Goal: Information Seeking & Learning: Check status

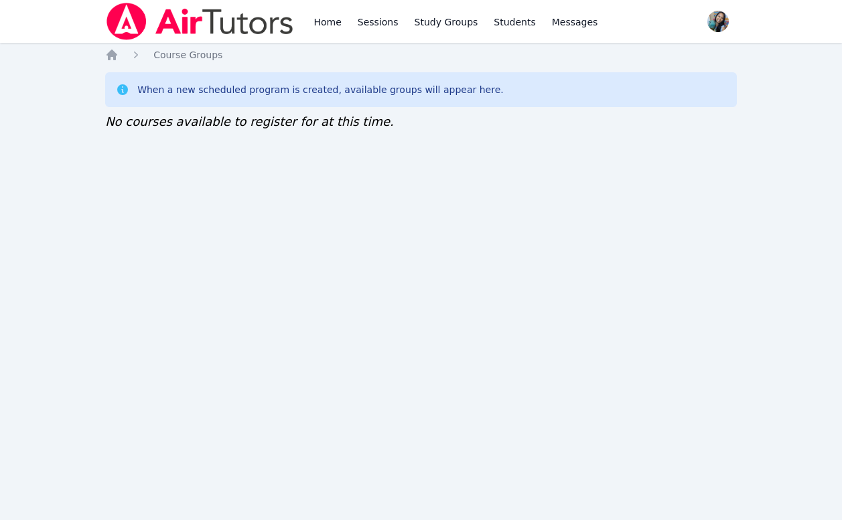
click at [741, 248] on div "Home Sessions Study Groups Students Messages Open user menu [PERSON_NAME] Open …" at bounding box center [421, 260] width 842 height 520
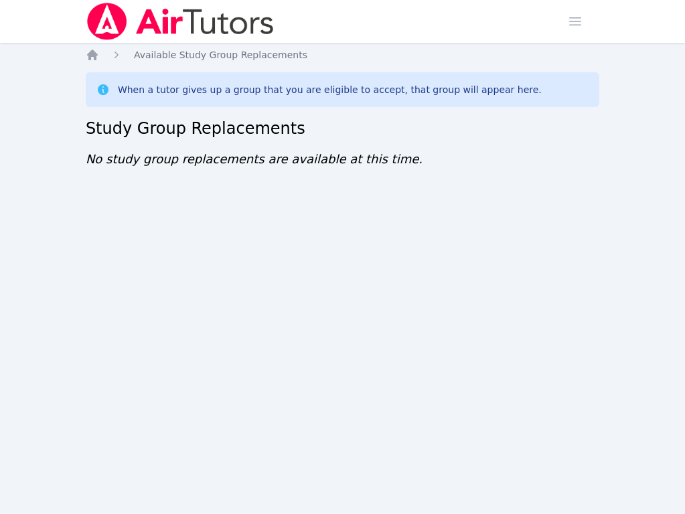
click at [149, 289] on div "Home Sessions Study Groups Students Messages Open user menu Sokha Lee Open main…" at bounding box center [342, 257] width 685 height 514
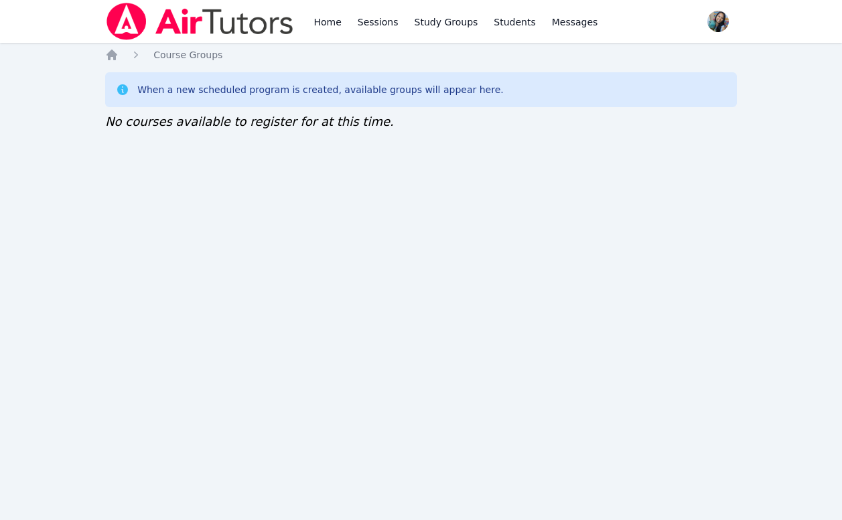
click at [701, 188] on div "Home Sessions Study Groups Students Messages Open user menu Sokha Lee Open main…" at bounding box center [421, 260] width 842 height 520
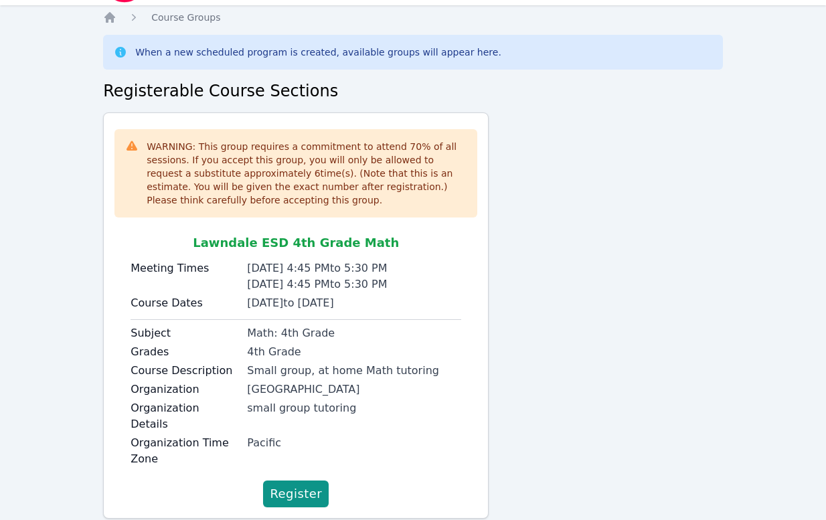
scroll to position [58, 0]
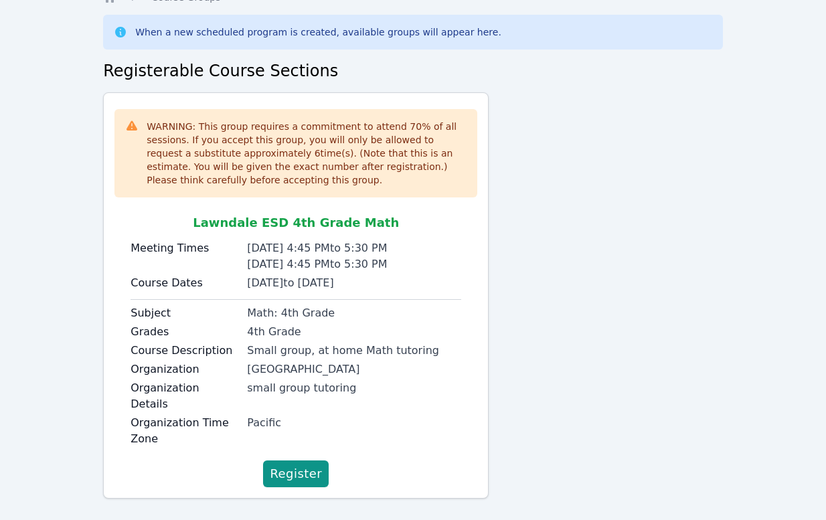
click at [226, 461] on div "Register" at bounding box center [295, 474] width 363 height 27
click at [291, 465] on span "Register" at bounding box center [296, 474] width 52 height 19
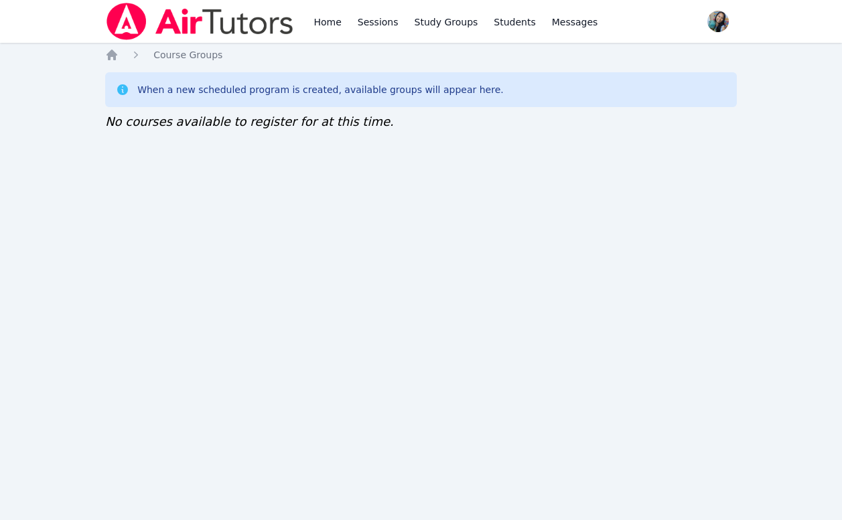
drag, startPoint x: 0, startPoint y: 0, endPoint x: 431, endPoint y: 117, distance: 446.2
click at [431, 119] on div "When a new scheduled program is created, available groups will appear here. No …" at bounding box center [420, 101] width 631 height 59
click at [310, 208] on div "Home Sessions Study Groups Students Messages Open user menu Sokha Lee Open main…" at bounding box center [421, 260] width 842 height 520
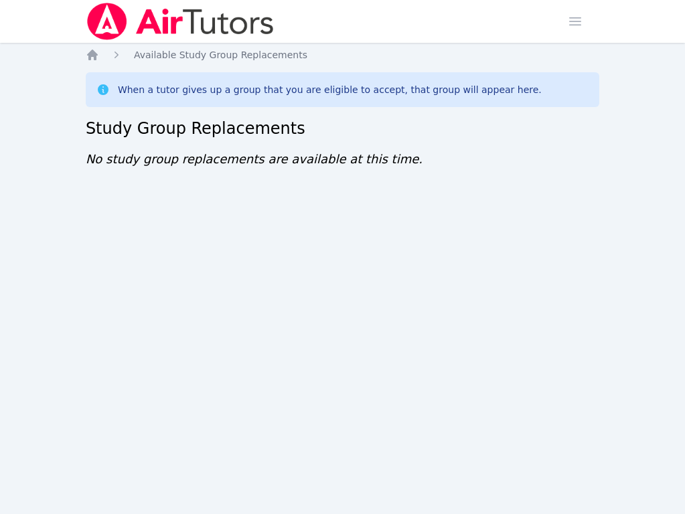
drag, startPoint x: 119, startPoint y: 159, endPoint x: 121, endPoint y: 141, distance: 18.2
click at [117, 161] on span "No study group replacements are available at this time." at bounding box center [254, 159] width 337 height 14
click at [92, 56] on icon "Breadcrumb" at bounding box center [92, 55] width 11 height 11
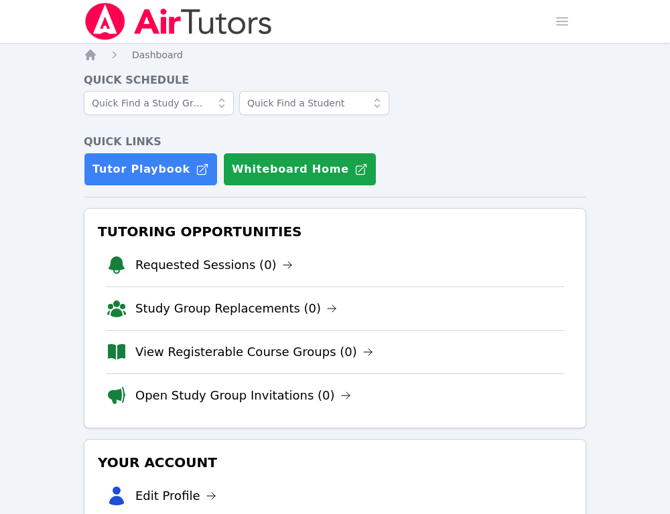
click at [138, 54] on span "Dashboard" at bounding box center [157, 55] width 51 height 11
click at [151, 18] on img at bounding box center [178, 21] width 189 height 37
click at [108, 21] on img at bounding box center [178, 21] width 189 height 37
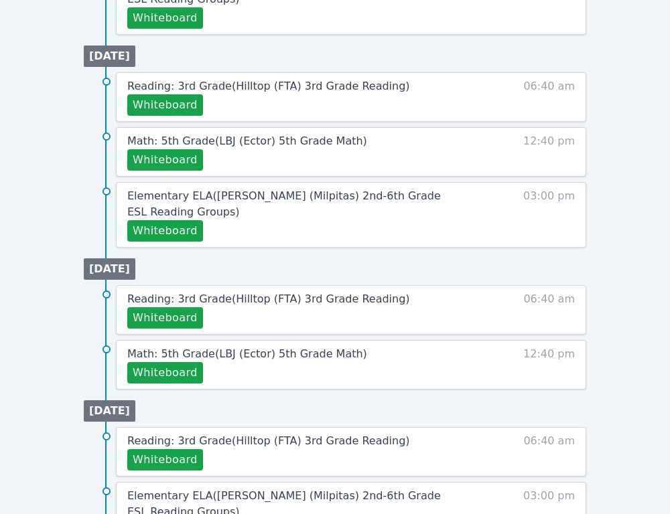
scroll to position [955, 0]
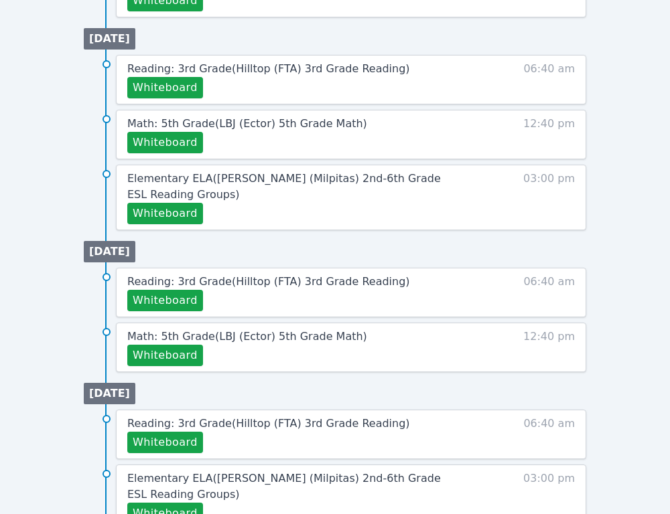
click at [95, 178] on li "Elementary ELA ( Curtner (Milpitas) 2nd-6th Grade ESL Reading Groups ) Whiteboa…" at bounding box center [335, 198] width 502 height 66
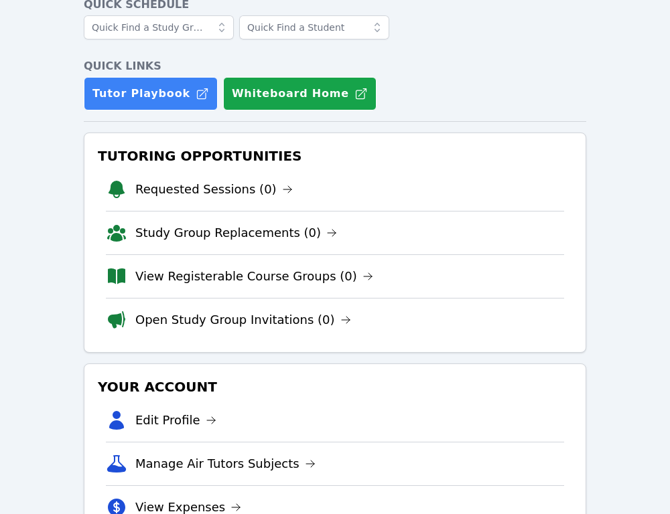
scroll to position [0, 0]
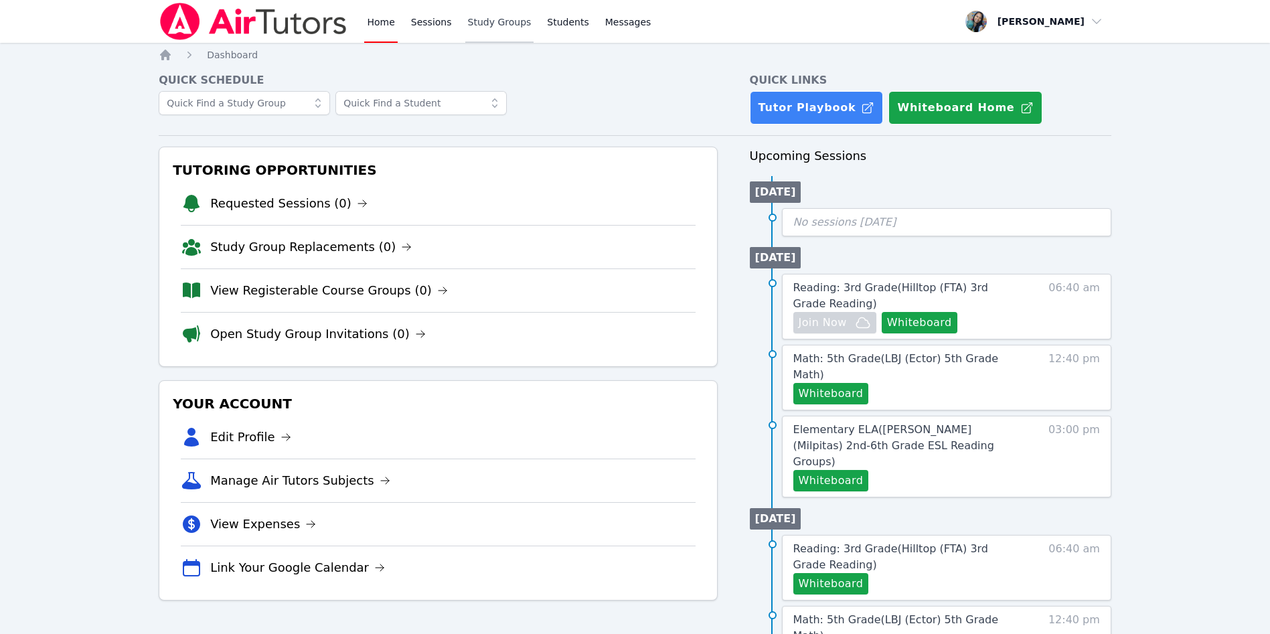
click at [504, 24] on link "Study Groups" at bounding box center [499, 21] width 69 height 43
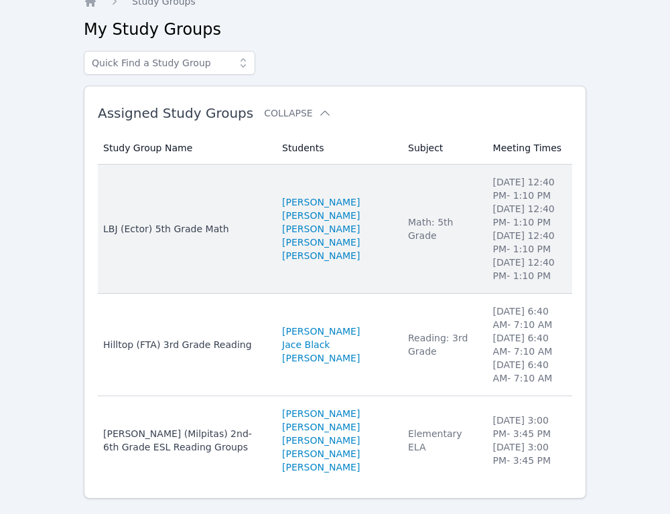
scroll to position [81, 0]
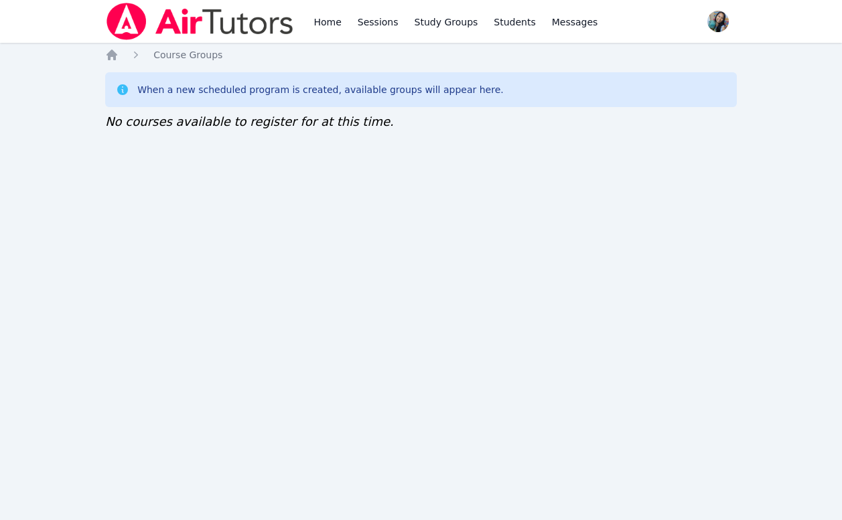
click at [564, 261] on div "Home Sessions Study Groups Students Messages Open user menu Sokha Lee Open main…" at bounding box center [421, 260] width 842 height 520
click at [161, 313] on div "Home Sessions Study Groups Students Messages Open user menu Sokha Lee Open main…" at bounding box center [421, 260] width 842 height 520
drag, startPoint x: 0, startPoint y: 0, endPoint x: 642, endPoint y: 206, distance: 674.4
click at [642, 206] on div "Home Sessions Study Groups Students Messages Open user menu [PERSON_NAME] Open …" at bounding box center [421, 260] width 842 height 520
click at [577, 254] on div "Home Sessions Study Groups Students Messages Open user menu [PERSON_NAME] Open …" at bounding box center [421, 260] width 842 height 520
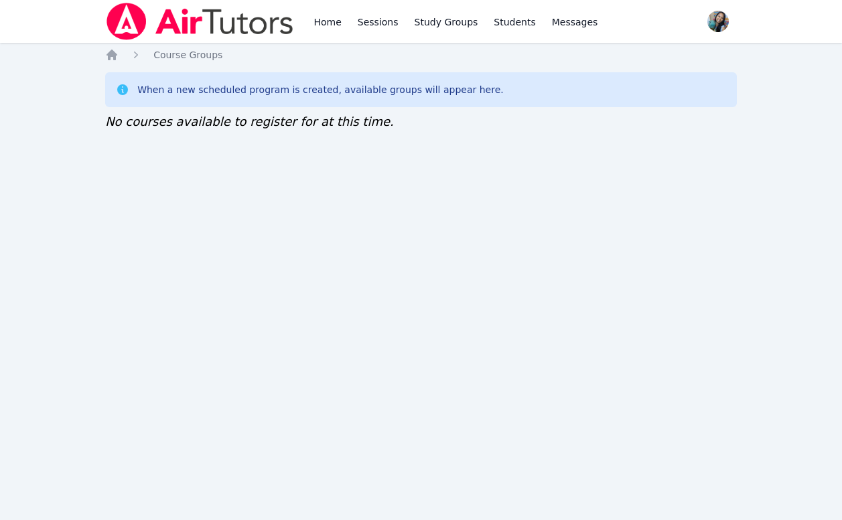
click at [594, 172] on div "Home Sessions Study Groups Students Messages Open user menu [PERSON_NAME] Open …" at bounding box center [421, 260] width 842 height 520
click at [544, 271] on div "Home Sessions Study Groups Students Messages Open user menu Sokha Lee Open main…" at bounding box center [421, 260] width 842 height 520
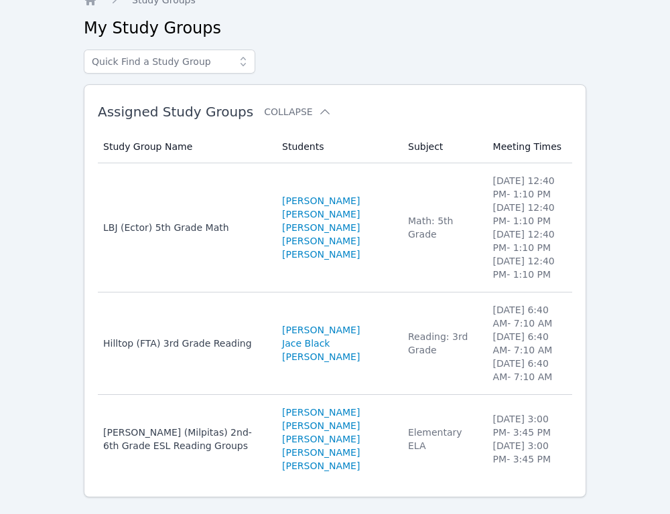
scroll to position [81, 0]
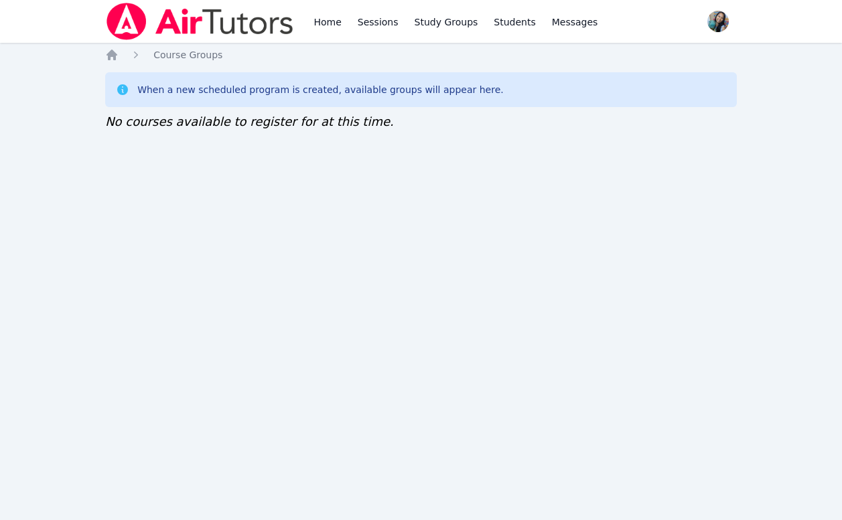
click at [659, 263] on div "Home Sessions Study Groups Students Messages Open user menu [PERSON_NAME] Open …" at bounding box center [421, 260] width 842 height 520
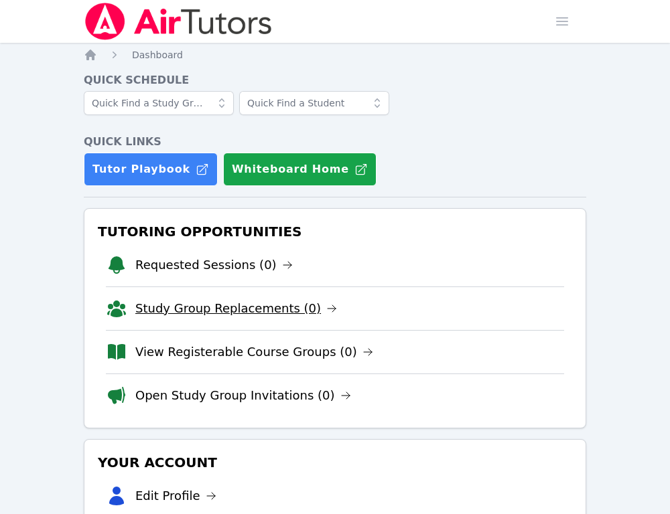
click at [248, 313] on link "Study Group Replacements (0)" at bounding box center [236, 308] width 202 height 19
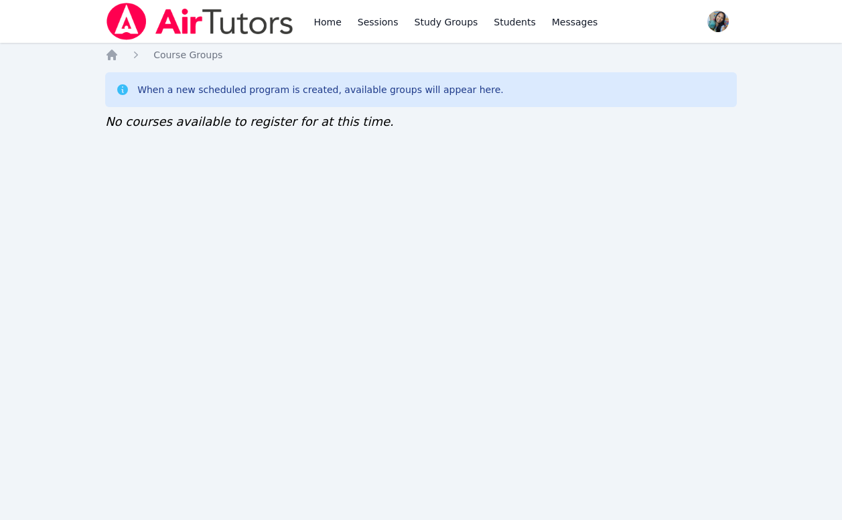
click at [609, 239] on div "Home Sessions Study Groups Students Messages Open user menu Sokha Lee Open main…" at bounding box center [421, 260] width 842 height 520
